Goal: Information Seeking & Learning: Learn about a topic

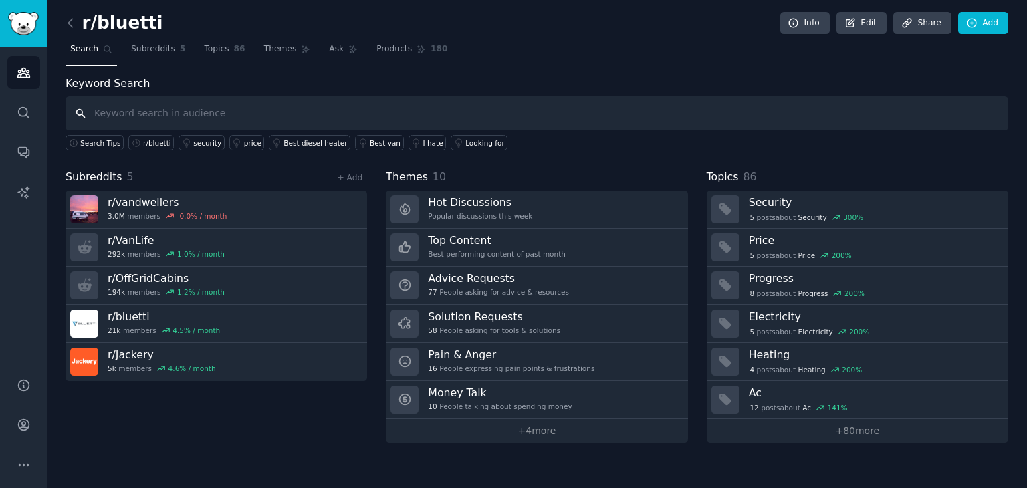
click at [196, 117] on input "text" at bounding box center [536, 113] width 942 height 34
click at [200, 108] on input "text" at bounding box center [536, 113] width 942 height 34
paste input "r/bluetti"
type input "r"
click at [29, 112] on icon "Sidebar" at bounding box center [24, 113] width 14 height 14
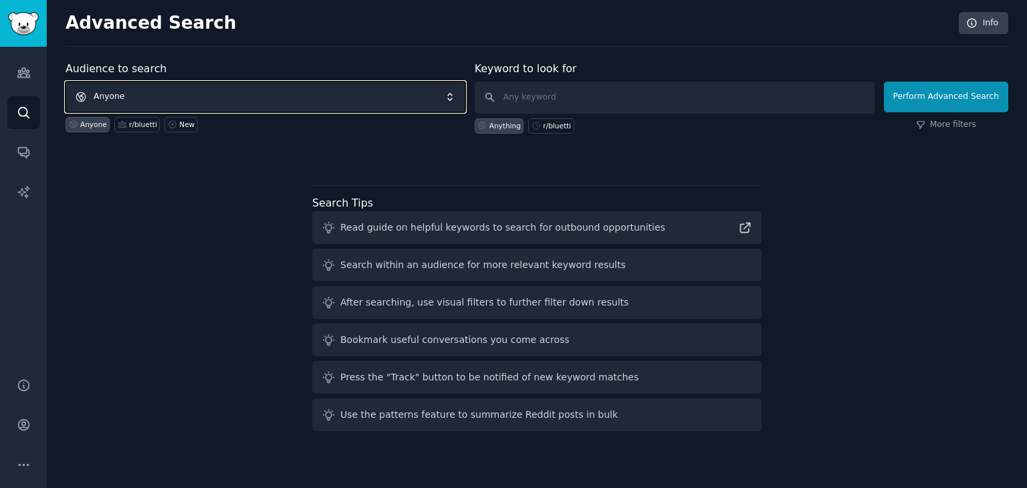
click at [258, 94] on span "Anyone" at bounding box center [265, 97] width 400 height 31
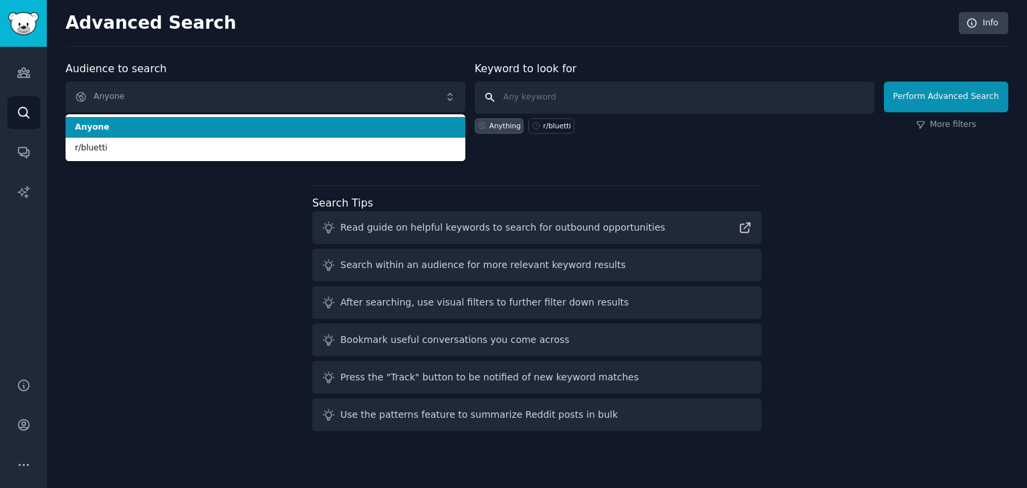
click at [567, 97] on input "text" at bounding box center [675, 98] width 400 height 32
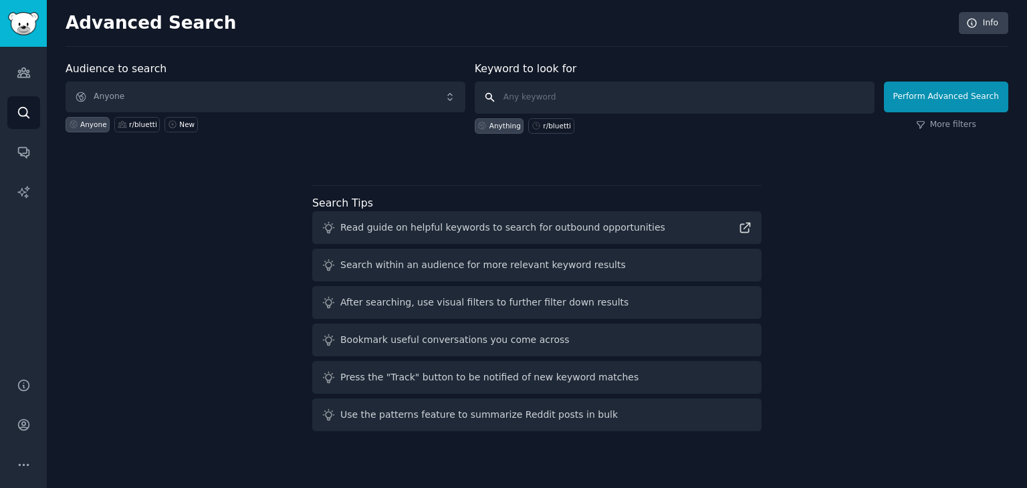
paste input "r/bluetti"
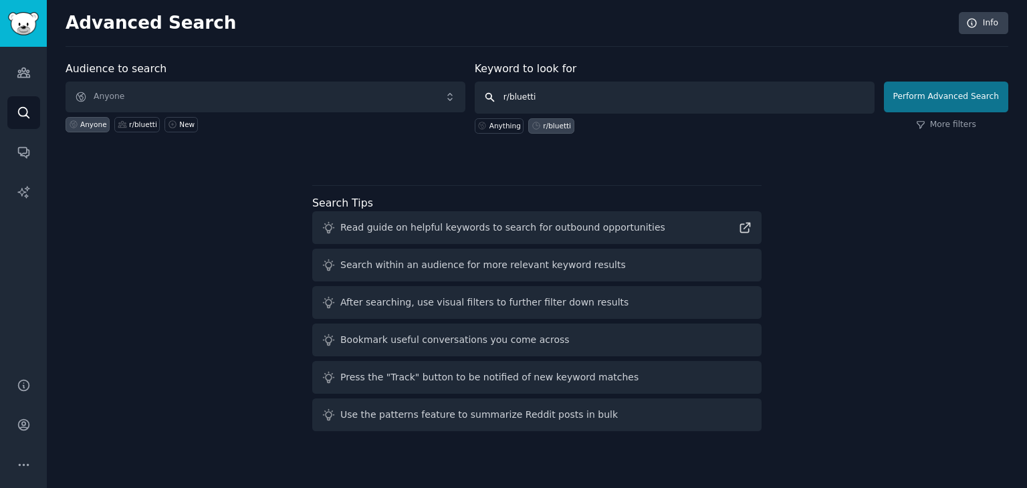
type input "r/bluetti"
click at [920, 86] on button "Perform Advanced Search" at bounding box center [946, 97] width 124 height 31
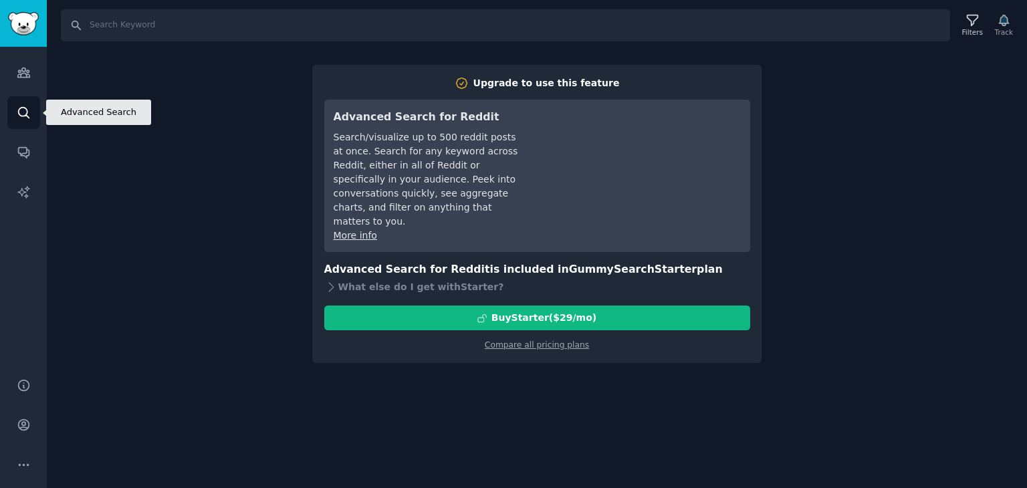
click at [8, 110] on link "Search" at bounding box center [23, 112] width 33 height 33
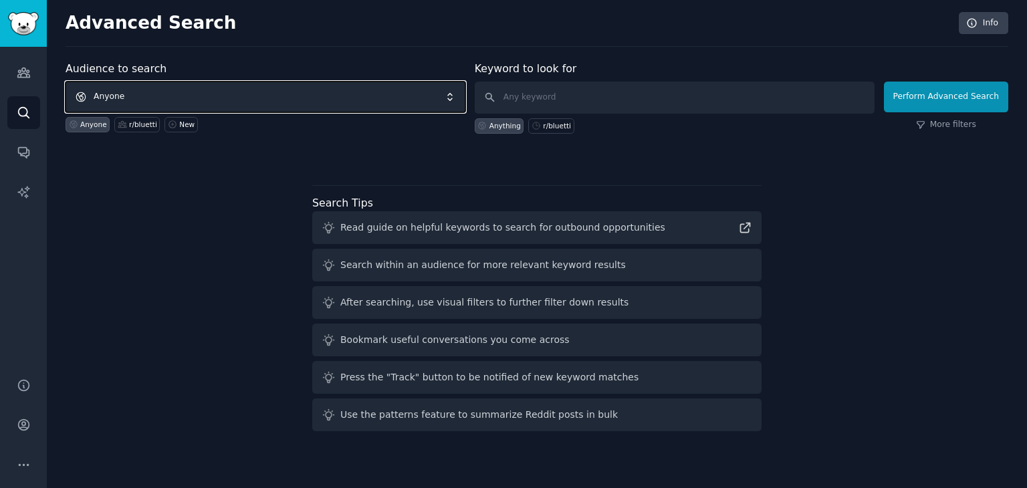
click at [171, 92] on span "Anyone" at bounding box center [265, 97] width 400 height 31
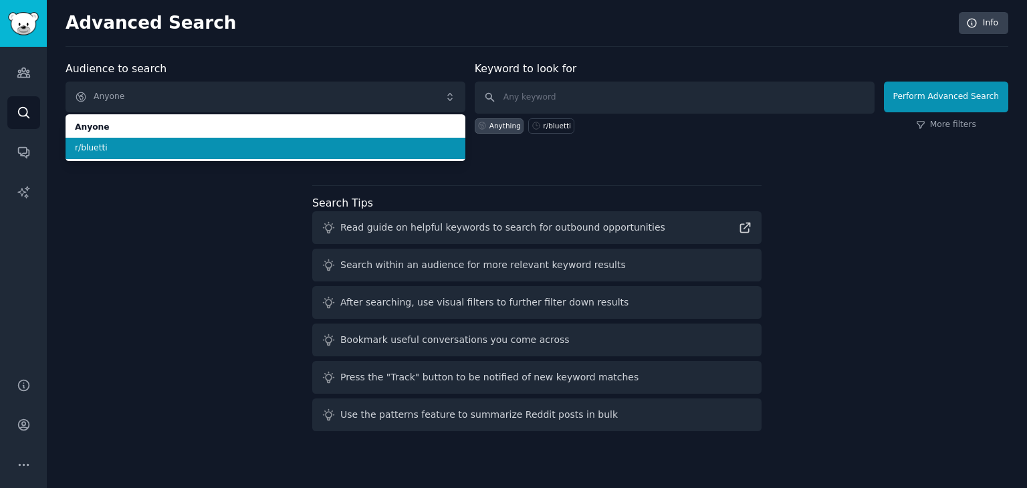
click at [132, 148] on span "r/bluetti" at bounding box center [265, 148] width 381 height 12
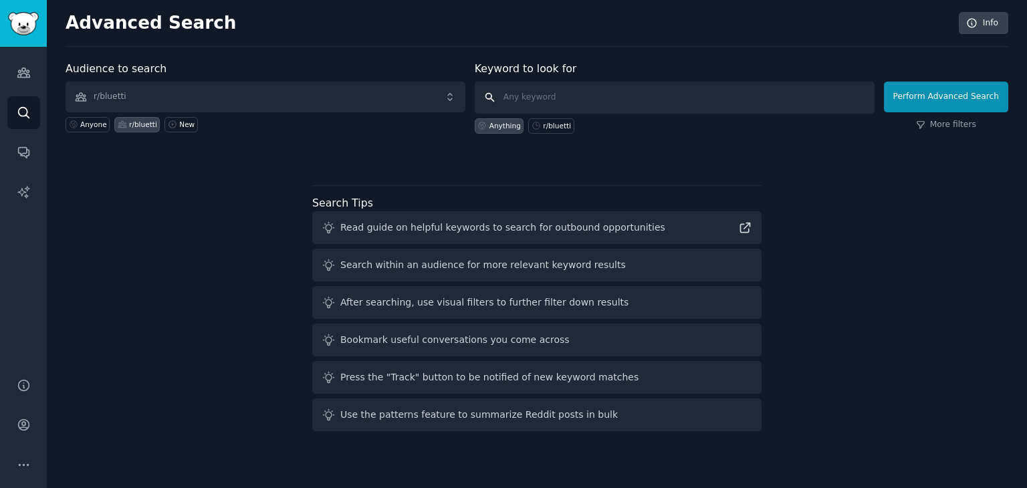
click button "Perform Advanced Search" at bounding box center [946, 97] width 124 height 31
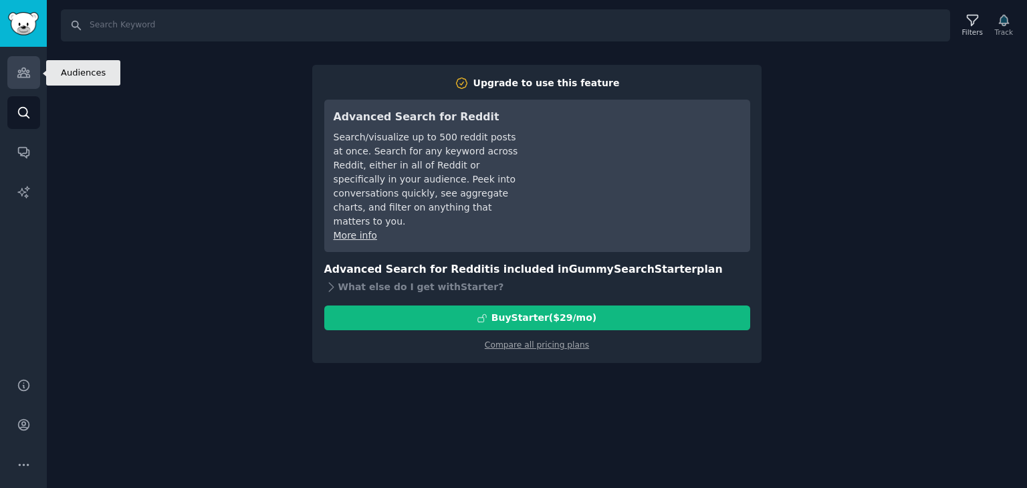
click at [30, 80] on link "Audiences" at bounding box center [23, 72] width 33 height 33
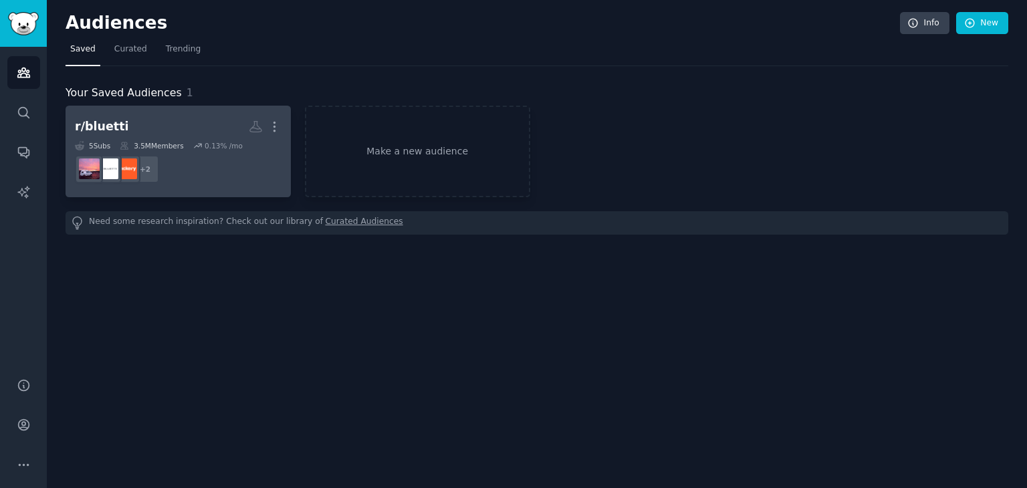
click at [223, 137] on h2 "r/bluetti More" at bounding box center [178, 126] width 207 height 23
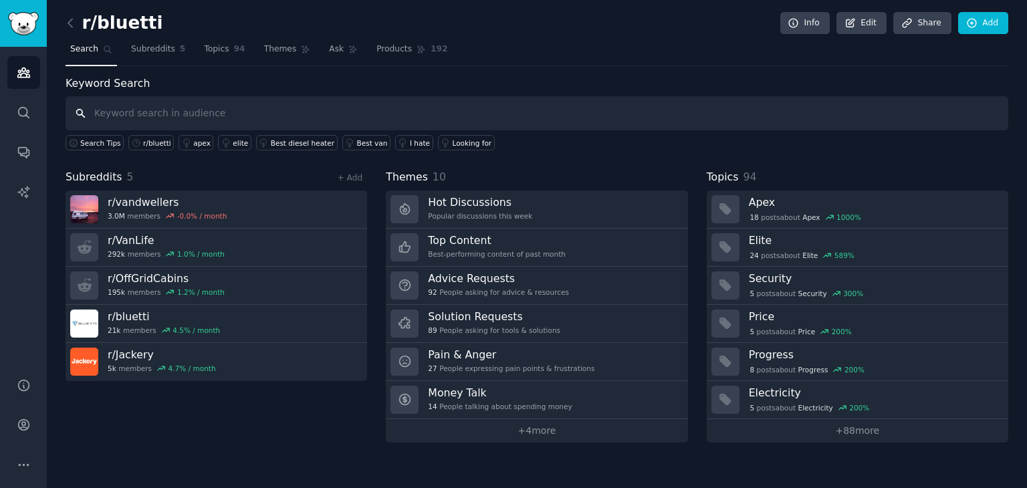
click at [192, 108] on input "text" at bounding box center [536, 113] width 942 height 34
paste input "r/Portable_PowerStation"
type input "r/Portable_PowerStation"
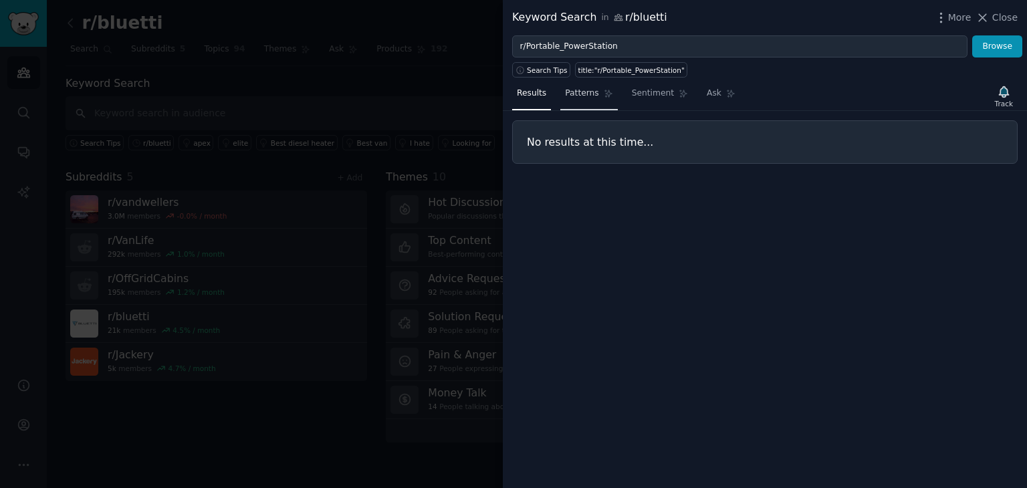
click at [589, 100] on link "Patterns" at bounding box center [588, 96] width 57 height 27
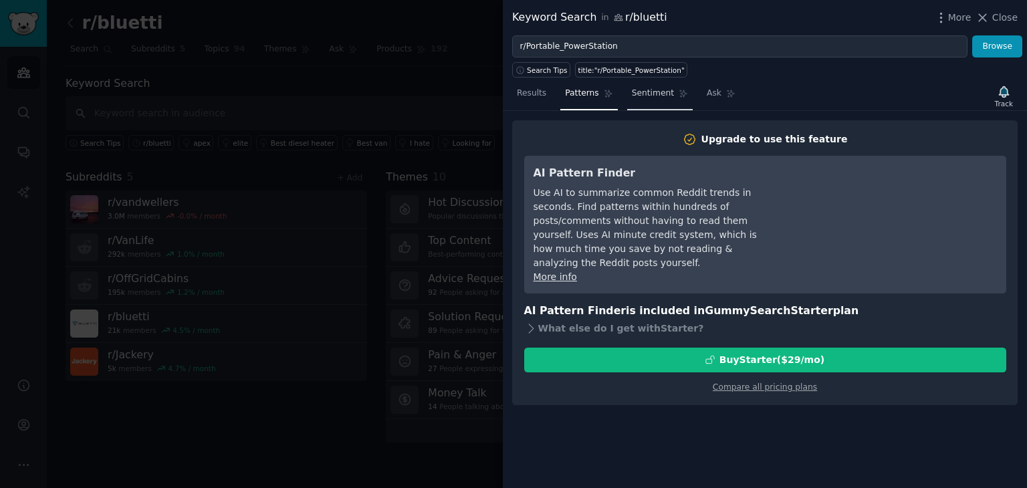
click at [634, 105] on link "Sentiment" at bounding box center [659, 96] width 65 height 27
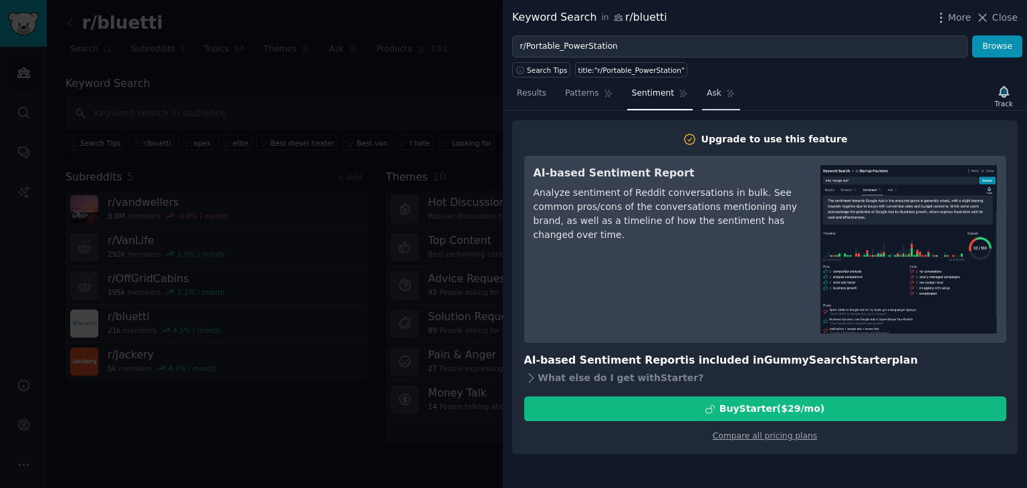
click at [716, 99] on link "Ask" at bounding box center [721, 96] width 38 height 27
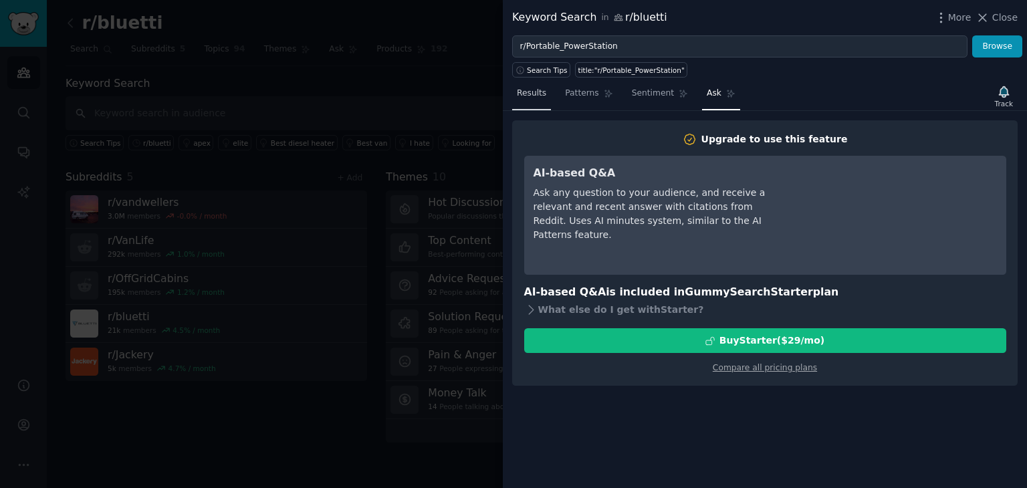
click at [542, 102] on link "Results" at bounding box center [531, 96] width 39 height 27
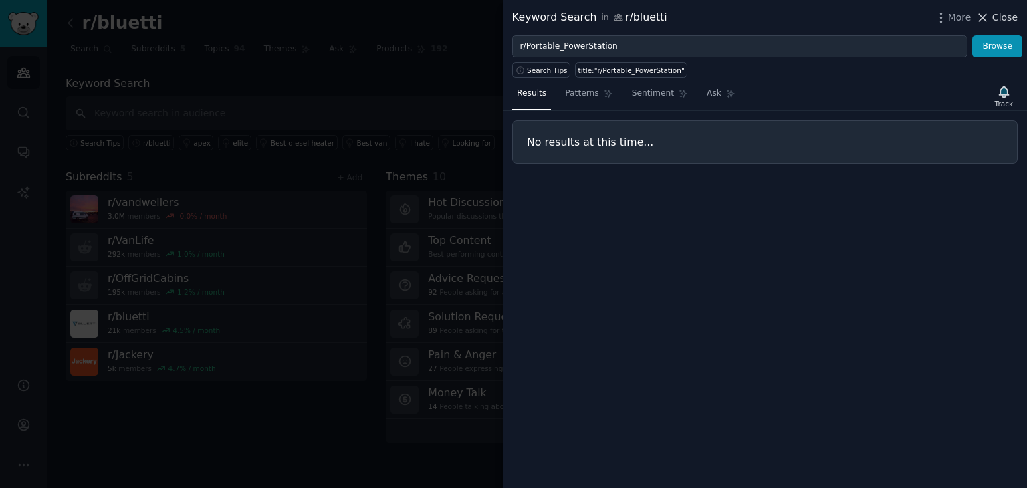
click at [981, 19] on icon at bounding box center [982, 17] width 7 height 7
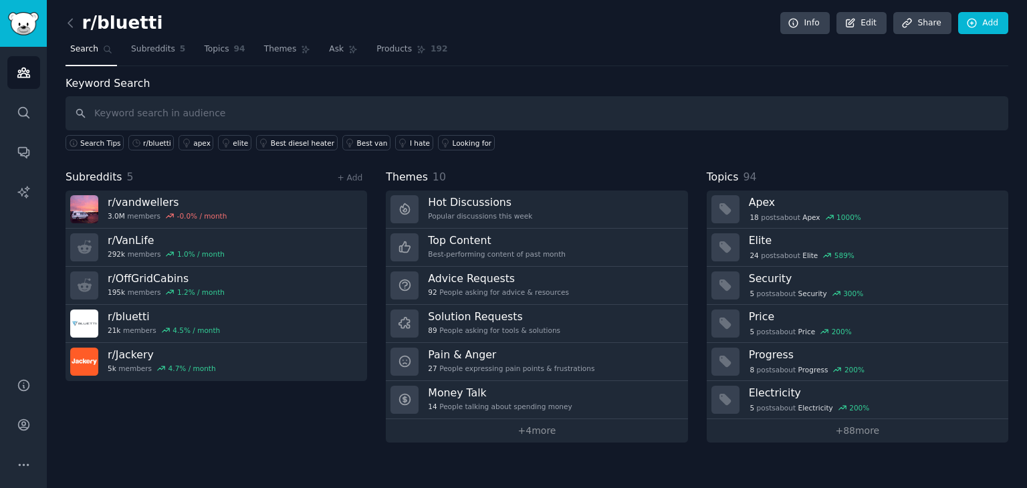
click at [531, 76] on div "Keyword Search Search Tips r/bluetti apex elite Best diesel heater Best van I h…" at bounding box center [536, 114] width 942 height 76
click at [348, 176] on link "+ Add" at bounding box center [349, 177] width 25 height 9
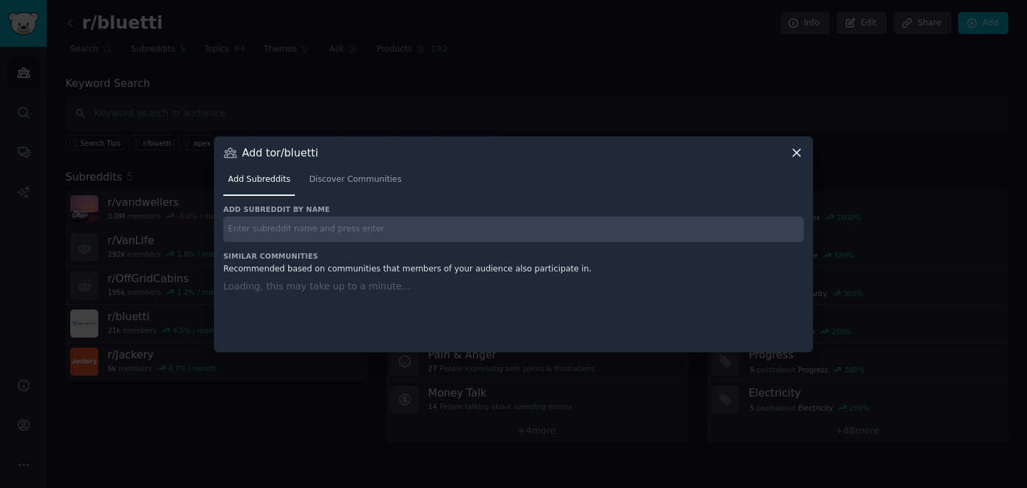
click at [364, 230] on div "Add subreddit by name Similar Communities Recommended based on communities that…" at bounding box center [513, 270] width 580 height 131
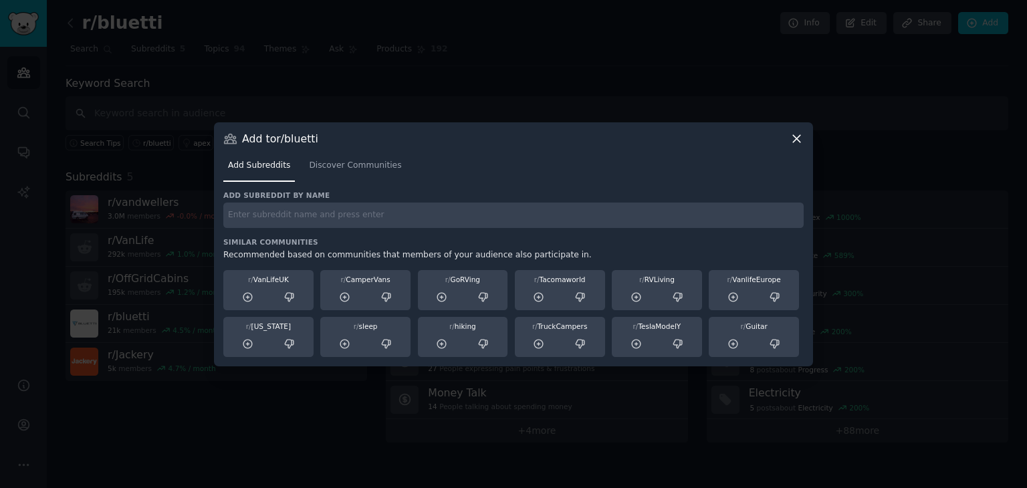
paste input "r/Portable_PowerStation"
type input "r/Portable_PowerStation"
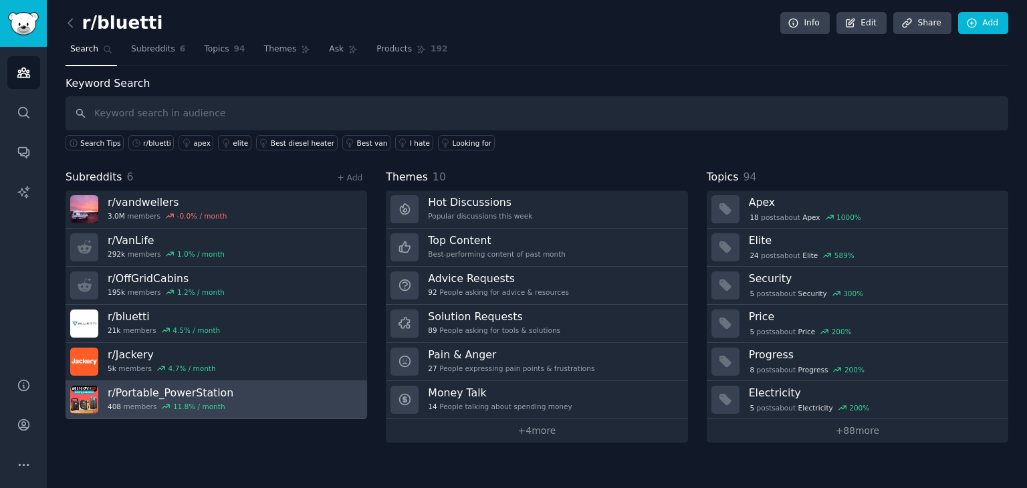
click at [309, 400] on link "r/ Portable_PowerStation 408 members 11.8 % / month" at bounding box center [215, 400] width 301 height 38
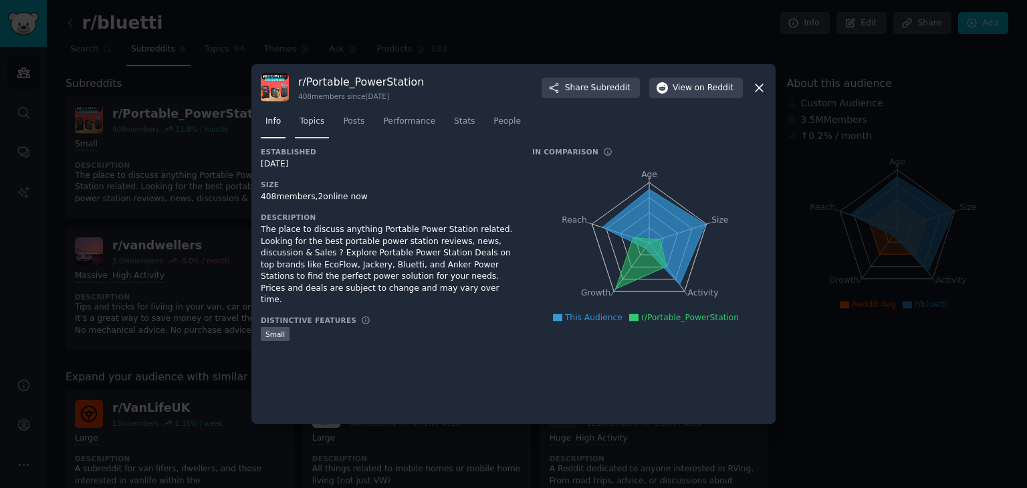
click at [303, 124] on span "Topics" at bounding box center [311, 122] width 25 height 12
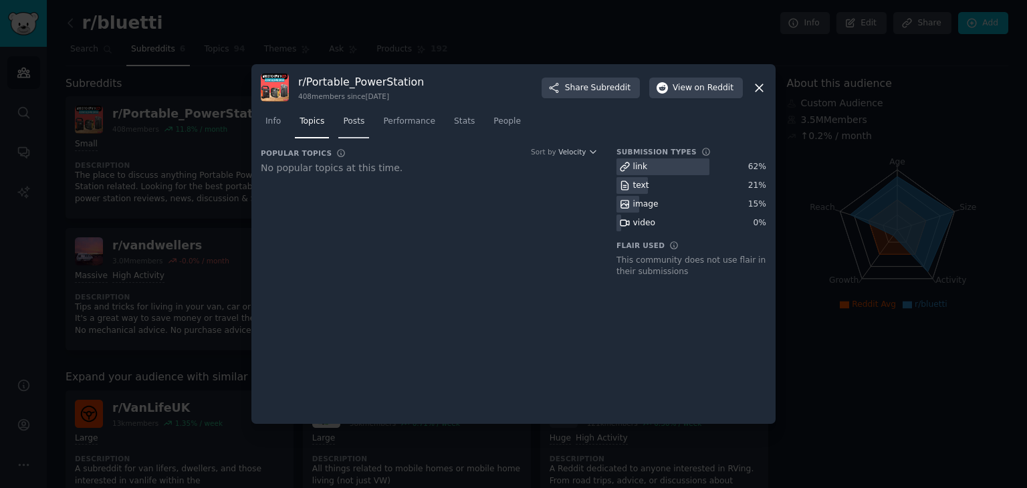
click at [354, 121] on span "Posts" at bounding box center [353, 122] width 21 height 12
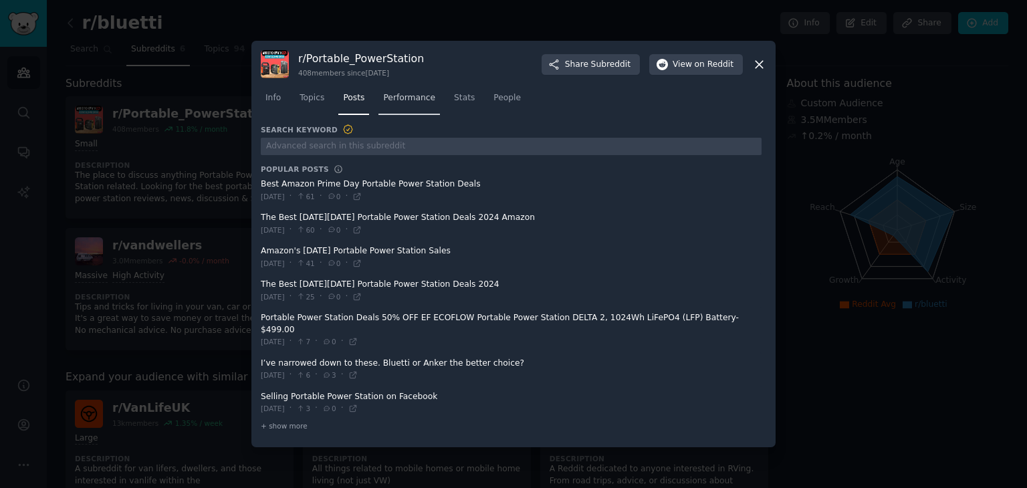
click at [420, 102] on span "Performance" at bounding box center [409, 98] width 52 height 12
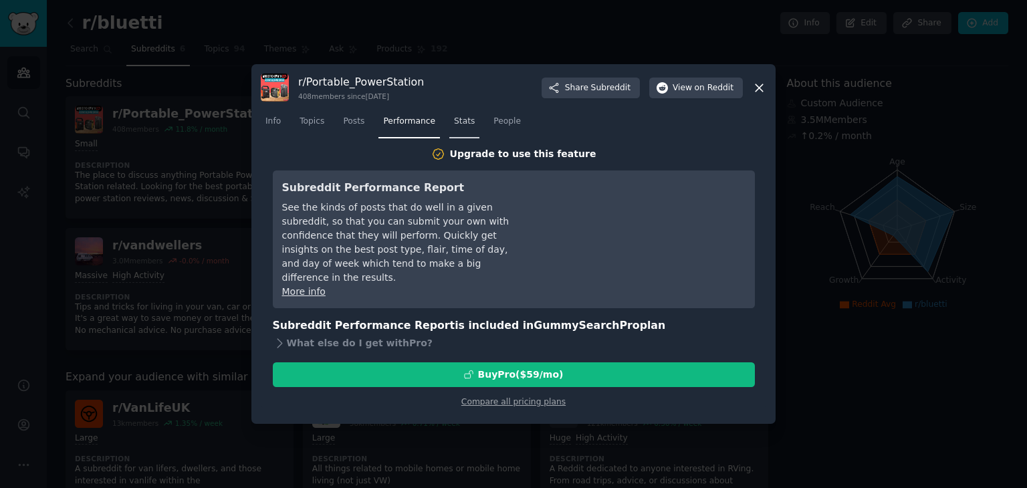
click at [466, 121] on span "Stats" at bounding box center [464, 122] width 21 height 12
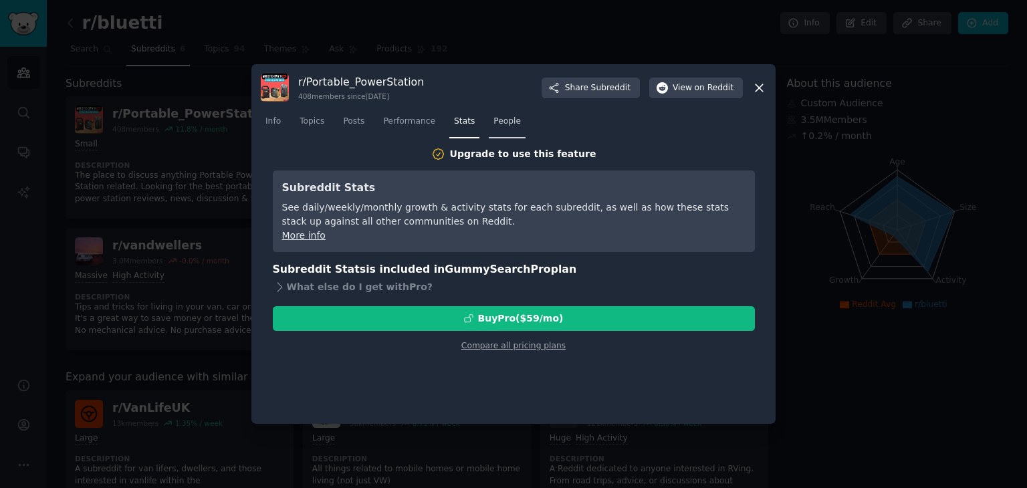
click at [495, 119] on span "People" at bounding box center [506, 122] width 27 height 12
click at [301, 126] on span "Topics" at bounding box center [311, 122] width 25 height 12
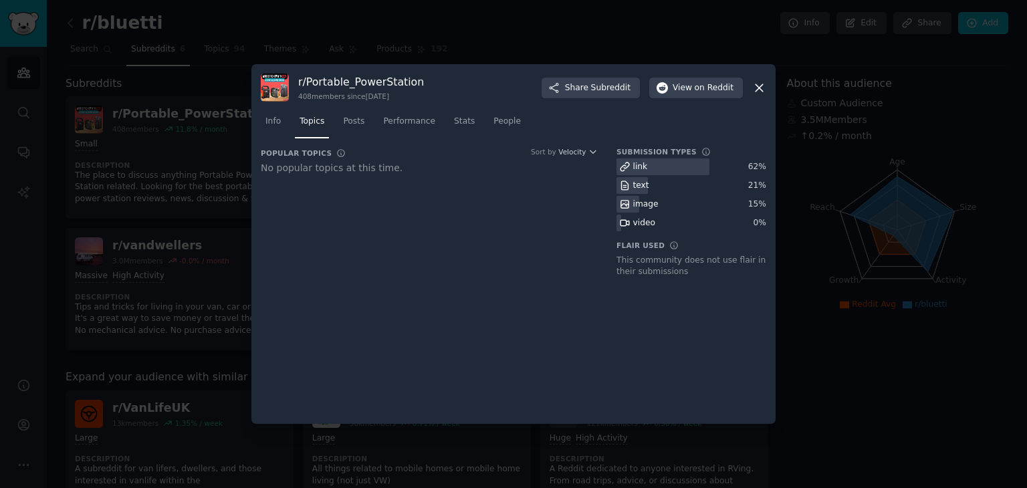
click at [757, 89] on icon at bounding box center [759, 88] width 14 height 14
